Goal: Browse casually: Explore the website without a specific task or goal

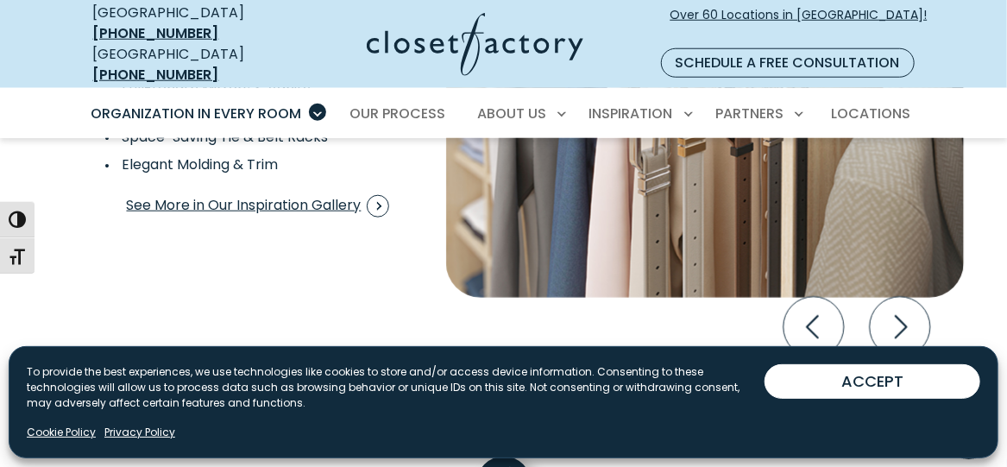
scroll to position [3244, 0]
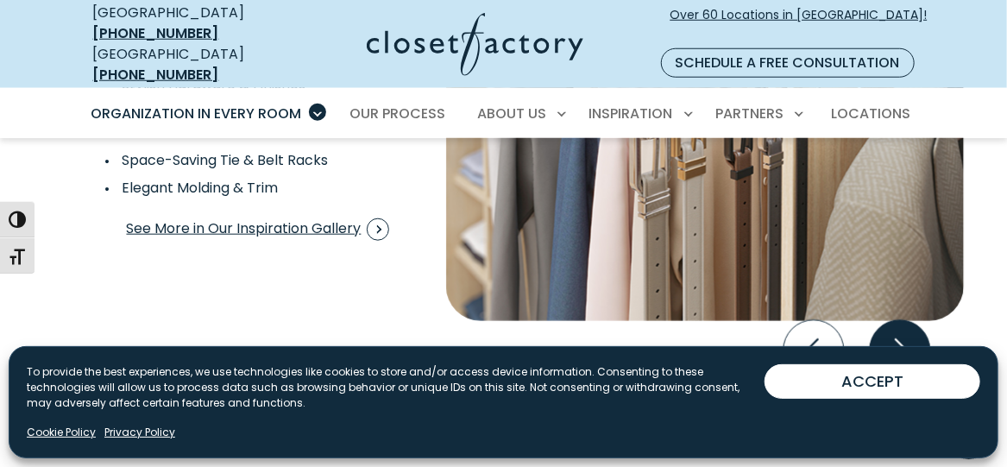
click at [901, 320] on icon "Next slide" at bounding box center [899, 350] width 60 height 60
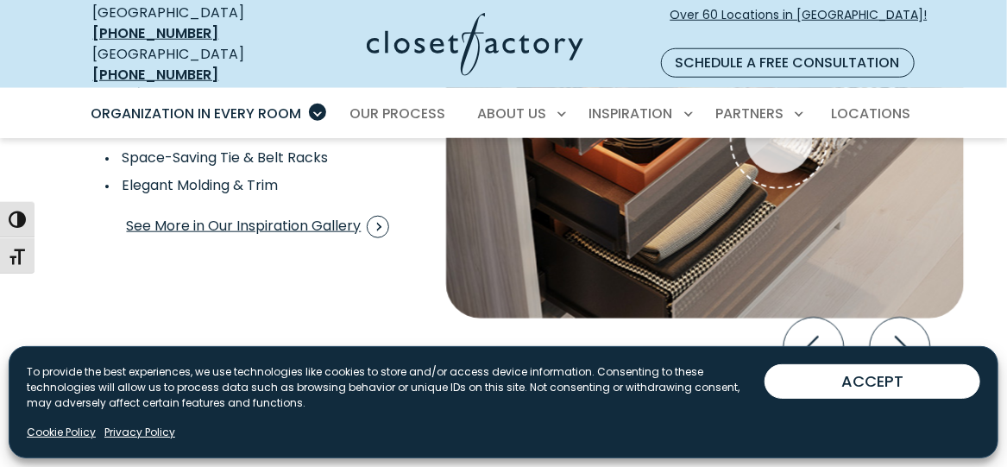
scroll to position [3254, 0]
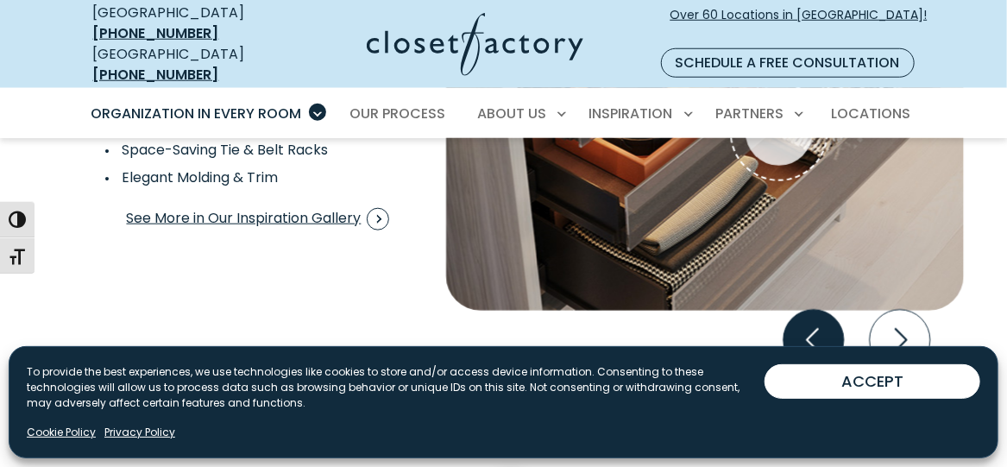
click at [818, 315] on icon "Previous slide" at bounding box center [812, 340] width 60 height 60
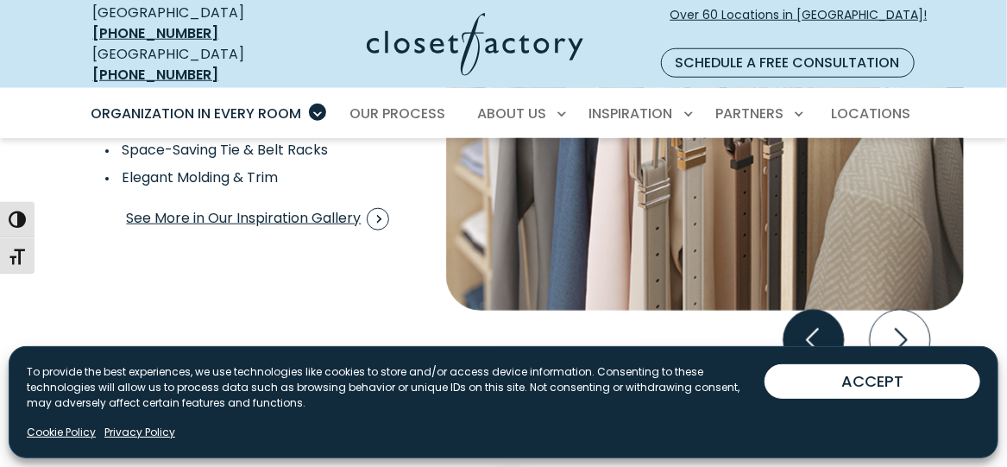
click at [818, 315] on icon "Previous slide" at bounding box center [812, 340] width 60 height 60
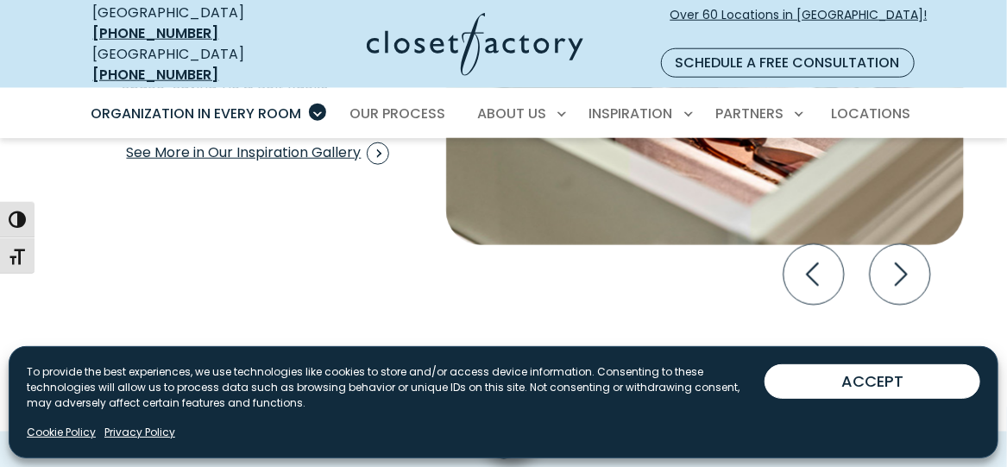
scroll to position [3375, 0]
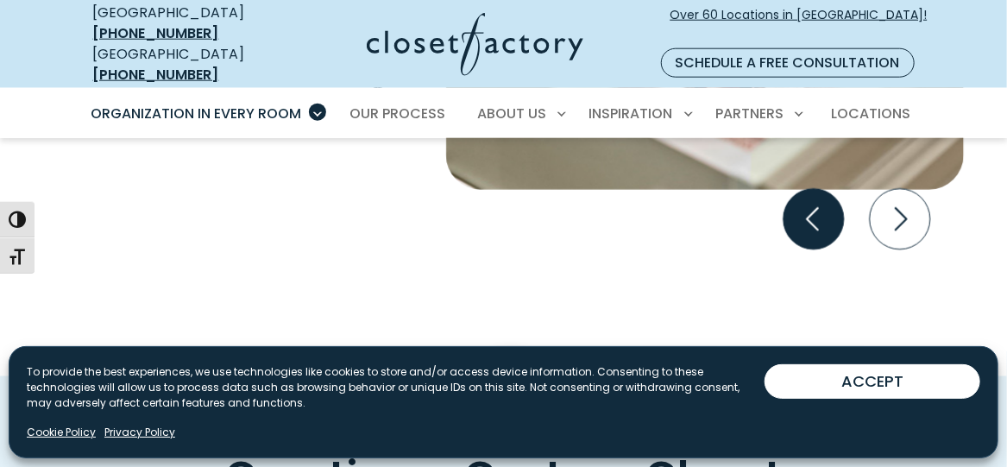
click at [816, 200] on icon "Previous slide" at bounding box center [812, 219] width 60 height 60
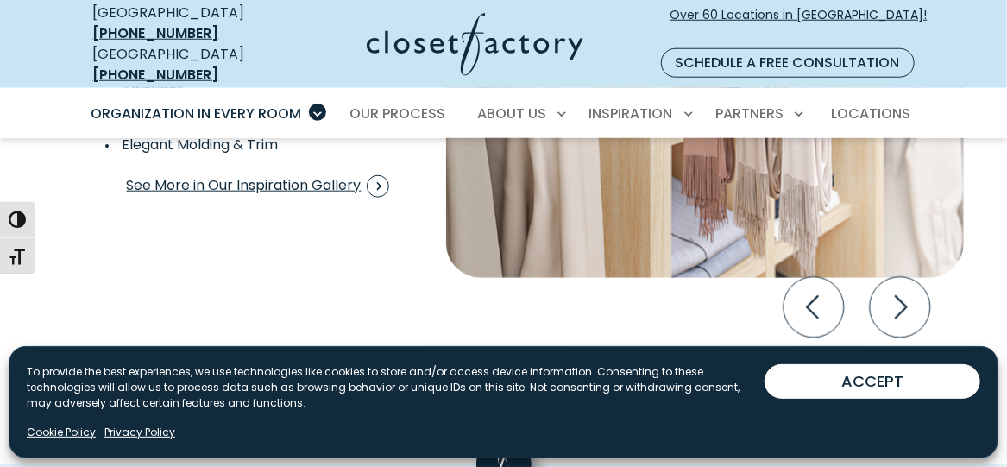
scroll to position [3295, 0]
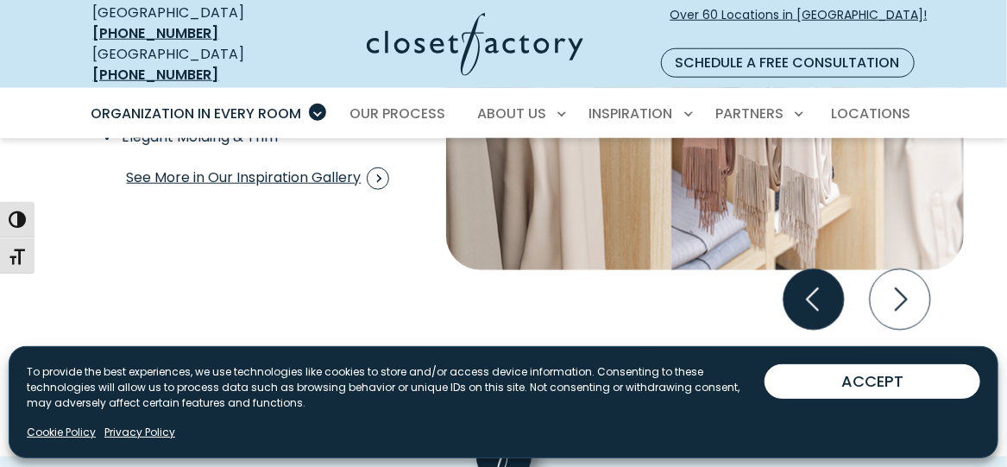
click at [794, 269] on icon "Previous slide" at bounding box center [812, 299] width 60 height 60
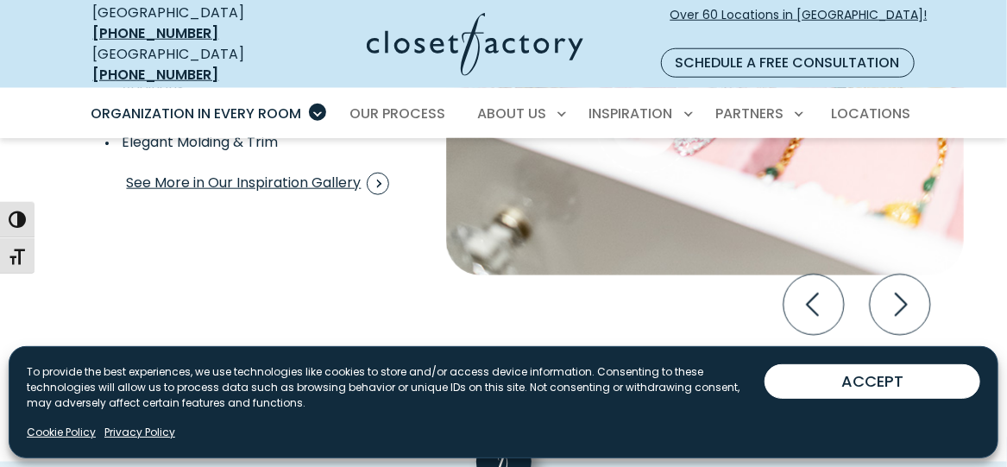
scroll to position [3305, 0]
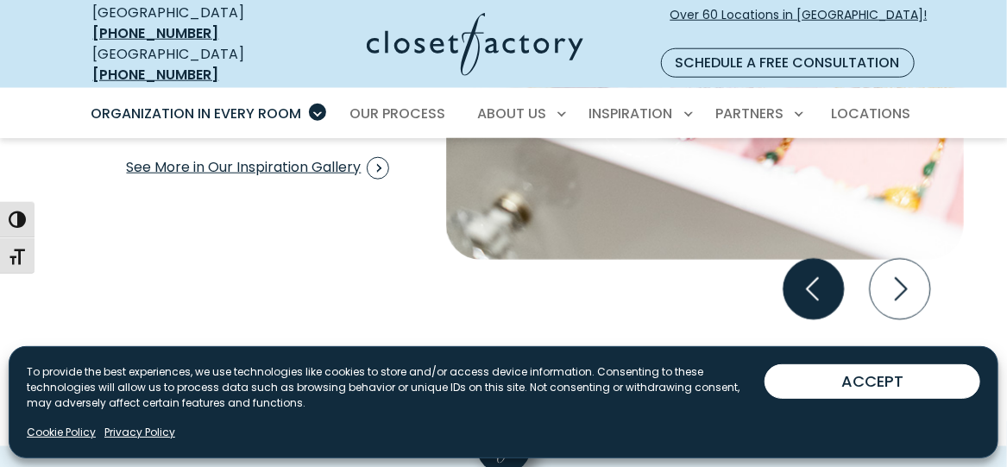
click at [815, 259] on icon "Previous slide" at bounding box center [812, 289] width 60 height 60
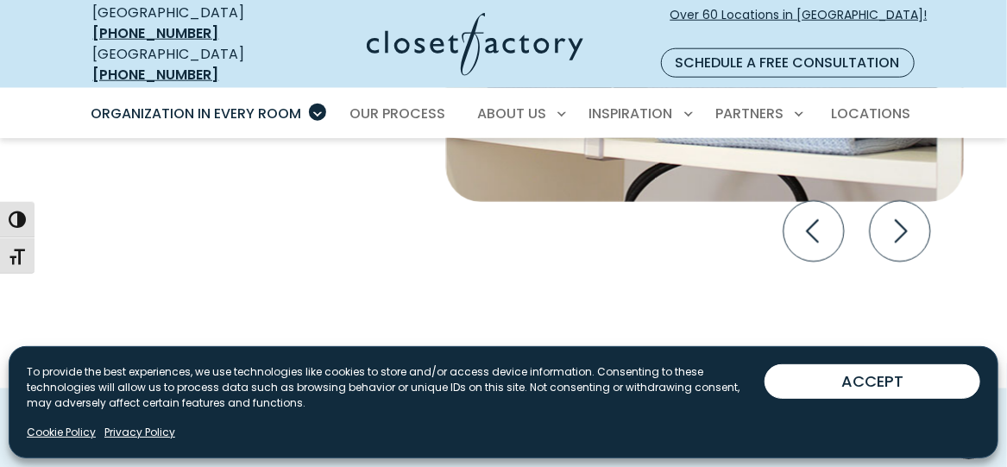
scroll to position [3292, 0]
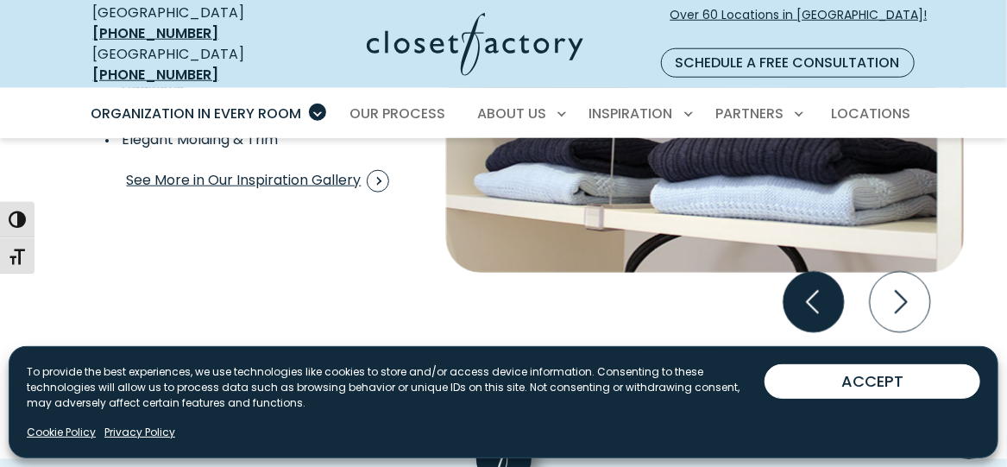
click at [805, 272] on icon "Previous slide" at bounding box center [812, 302] width 60 height 60
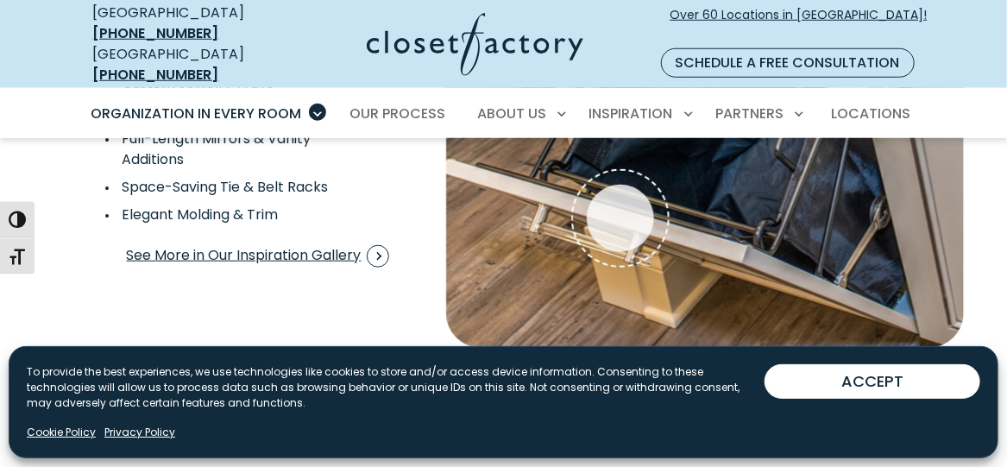
scroll to position [3280, 0]
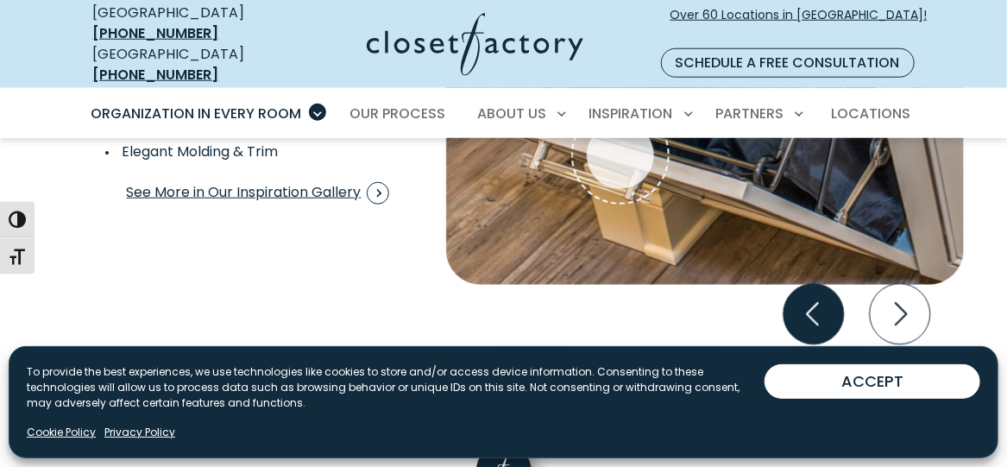
click at [799, 289] on icon "Previous slide" at bounding box center [812, 314] width 60 height 60
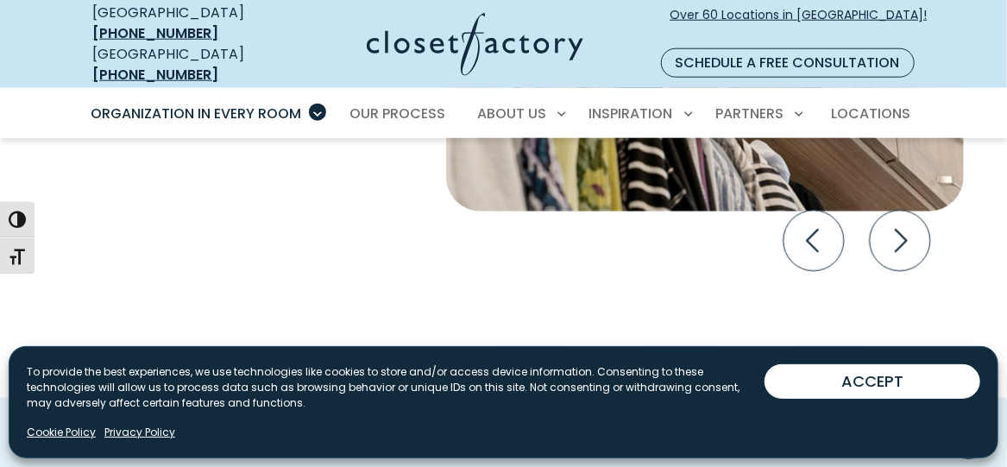
scroll to position [3329, 0]
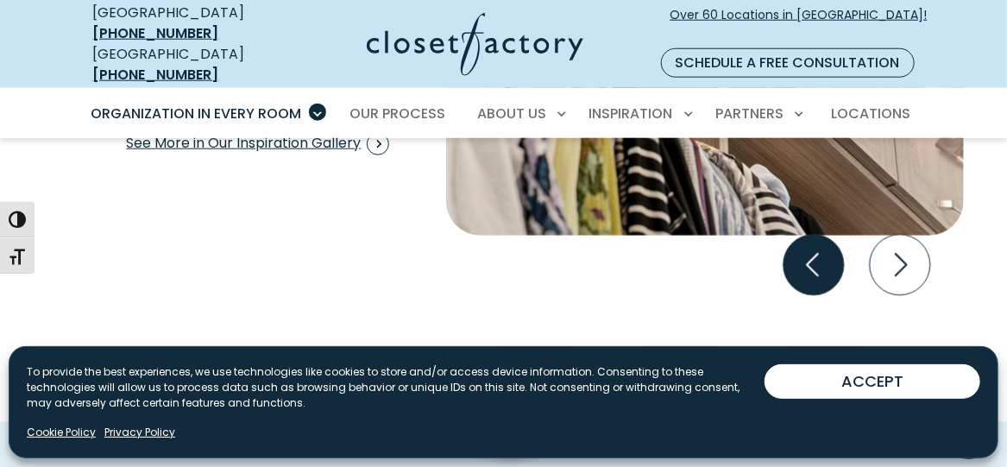
click at [820, 239] on icon "Previous slide" at bounding box center [812, 265] width 60 height 60
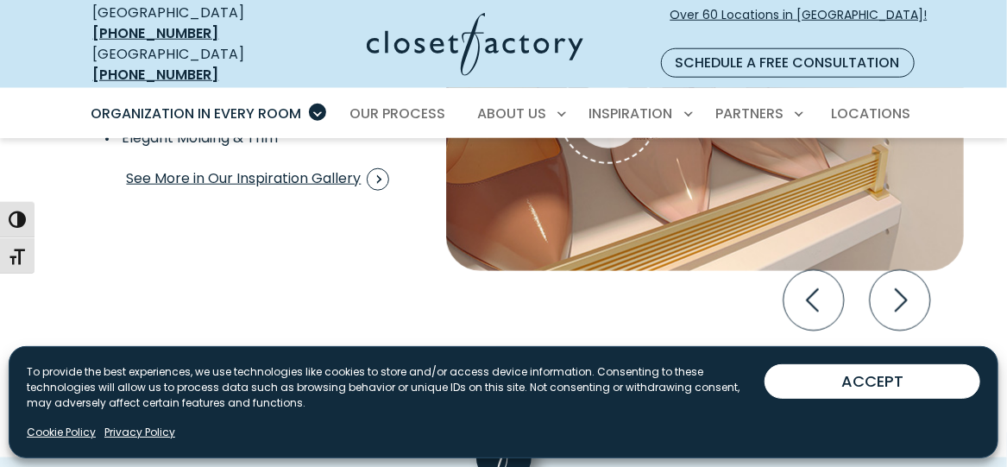
scroll to position [3317, 0]
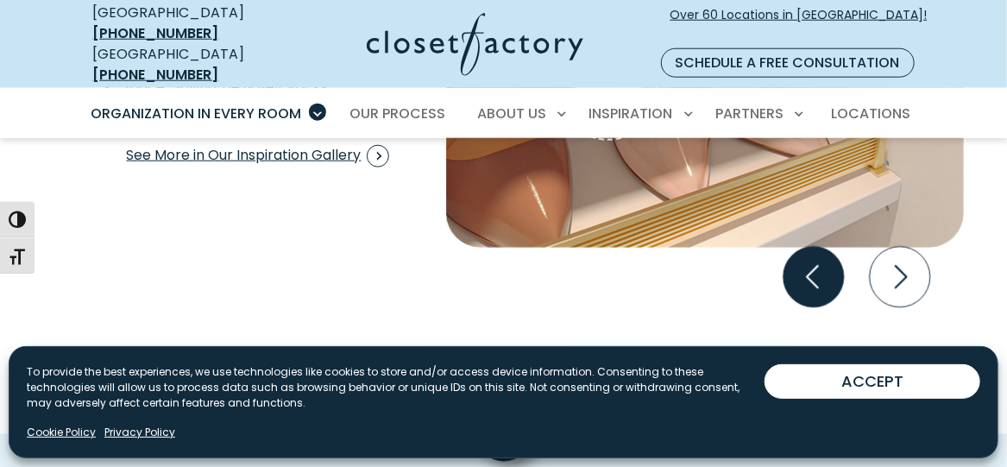
click at [818, 249] on icon "Previous slide" at bounding box center [812, 277] width 60 height 60
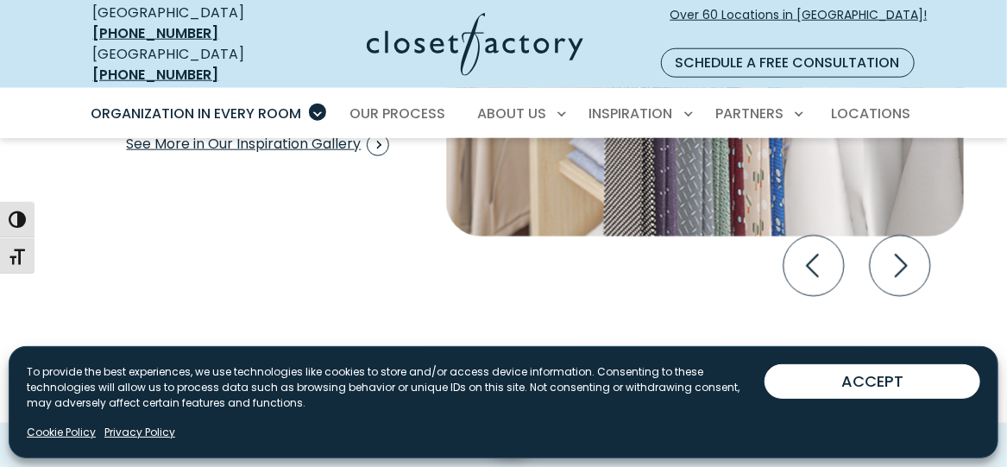
scroll to position [3343, 0]
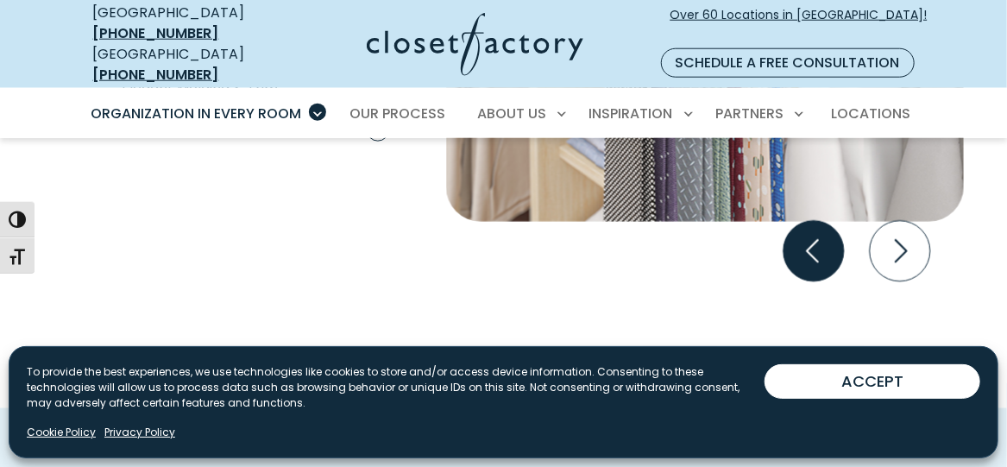
click at [801, 229] on icon "Previous slide" at bounding box center [812, 251] width 60 height 60
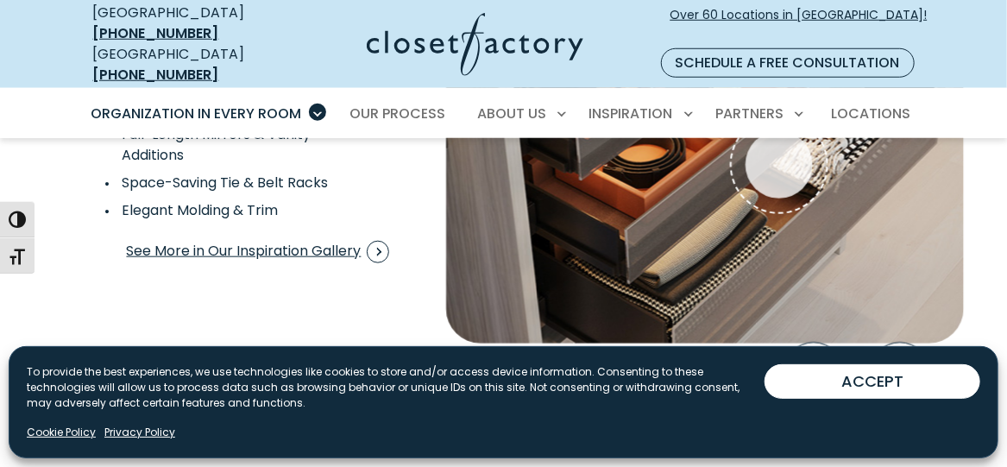
scroll to position [3237, 0]
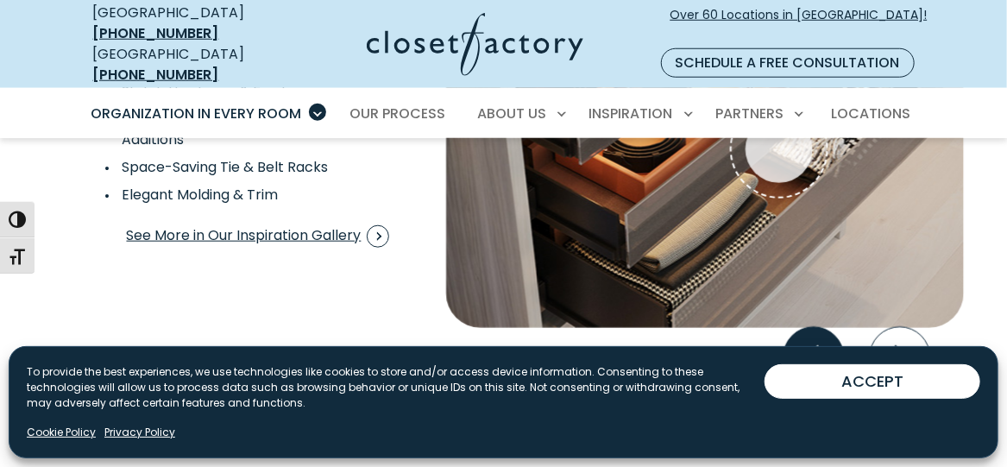
click at [808, 331] on icon "Previous slide" at bounding box center [812, 357] width 60 height 60
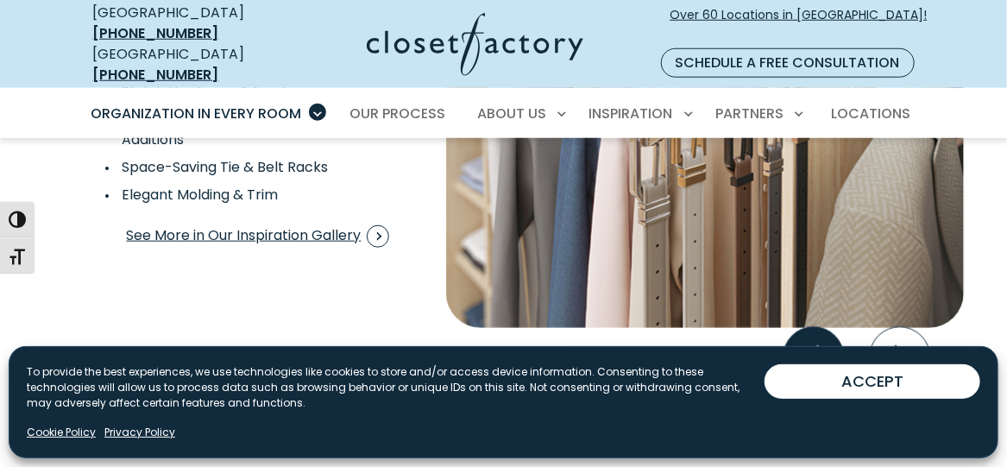
click at [820, 327] on icon "Previous slide" at bounding box center [812, 357] width 60 height 60
